Goal: Find specific page/section: Find specific page/section

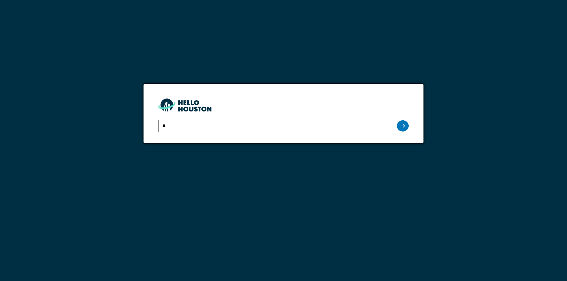
type input "**********"
click at [401, 127] on icon at bounding box center [403, 126] width 4 height 5
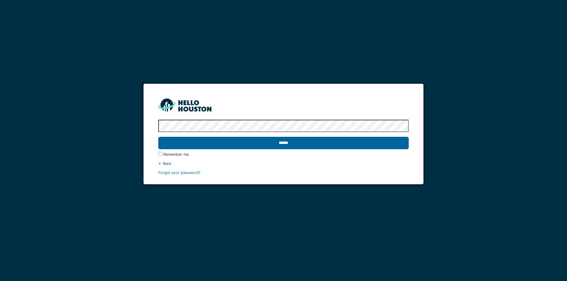
click at [286, 142] on input "******" at bounding box center [283, 143] width 250 height 12
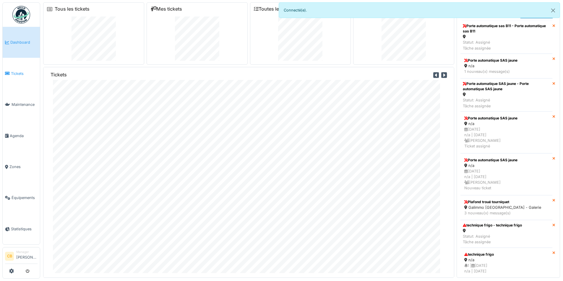
click at [18, 74] on span "Tickets" at bounding box center [24, 74] width 27 height 6
